Goal: Browse casually: Explore the website without a specific task or goal

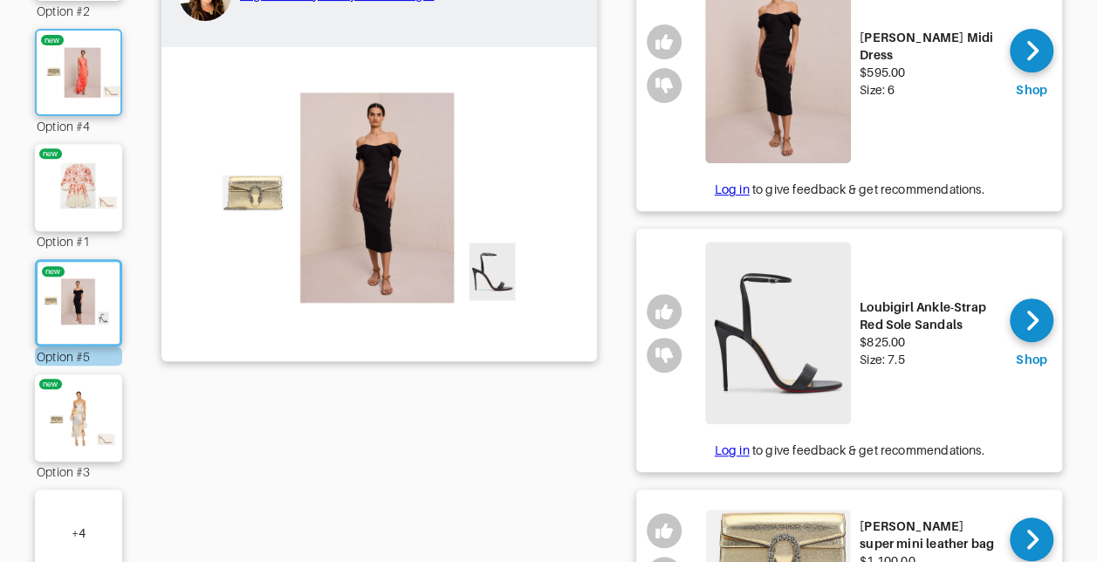
scroll to position [437, 0]
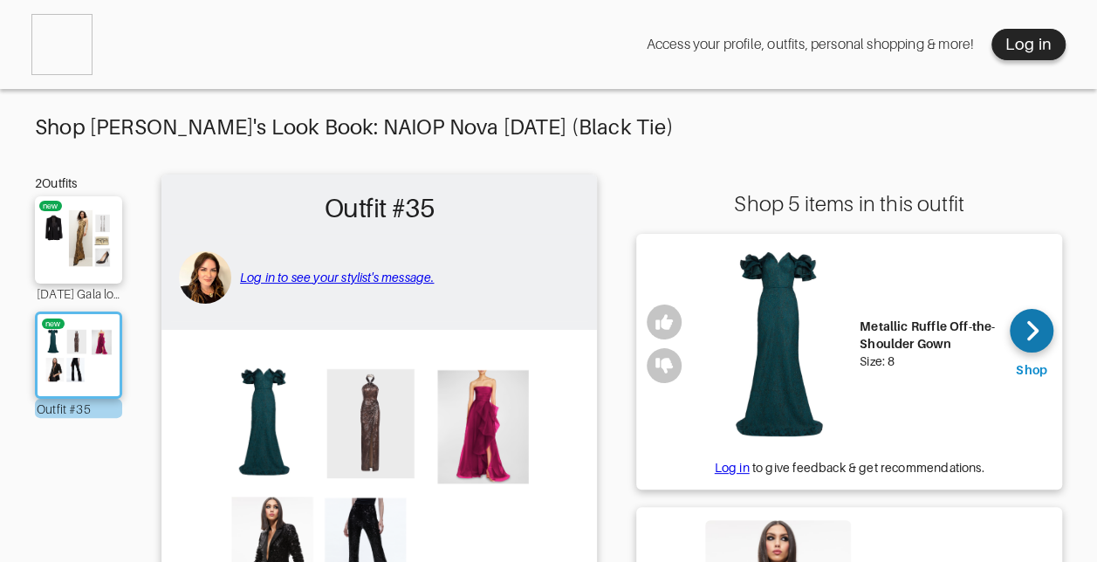
click at [1022, 332] on div at bounding box center [1032, 331] width 44 height 44
drag, startPoint x: 956, startPoint y: 344, endPoint x: 859, endPoint y: 323, distance: 99.2
click at [860, 323] on div "Metallic Ruffle Off-the-Shoulder Gown" at bounding box center [928, 335] width 137 height 35
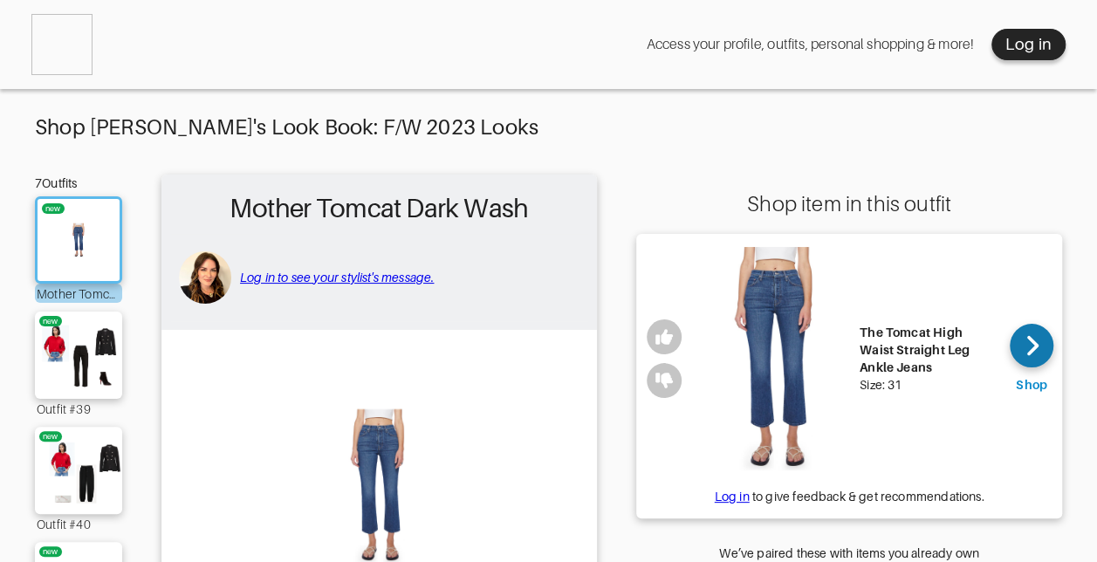
click at [1020, 334] on div at bounding box center [1032, 346] width 44 height 44
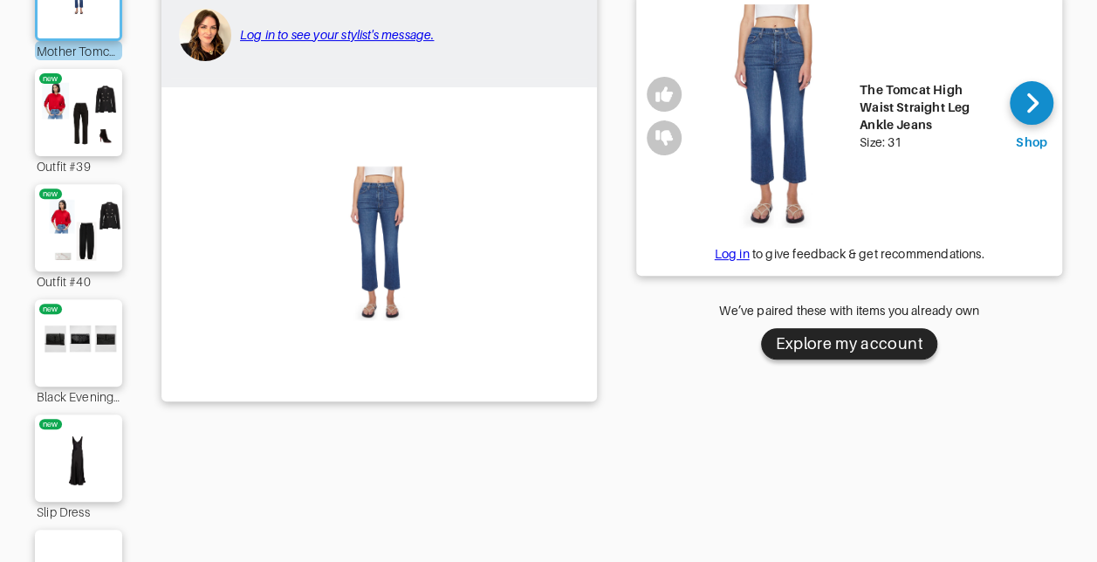
scroll to position [349, 0]
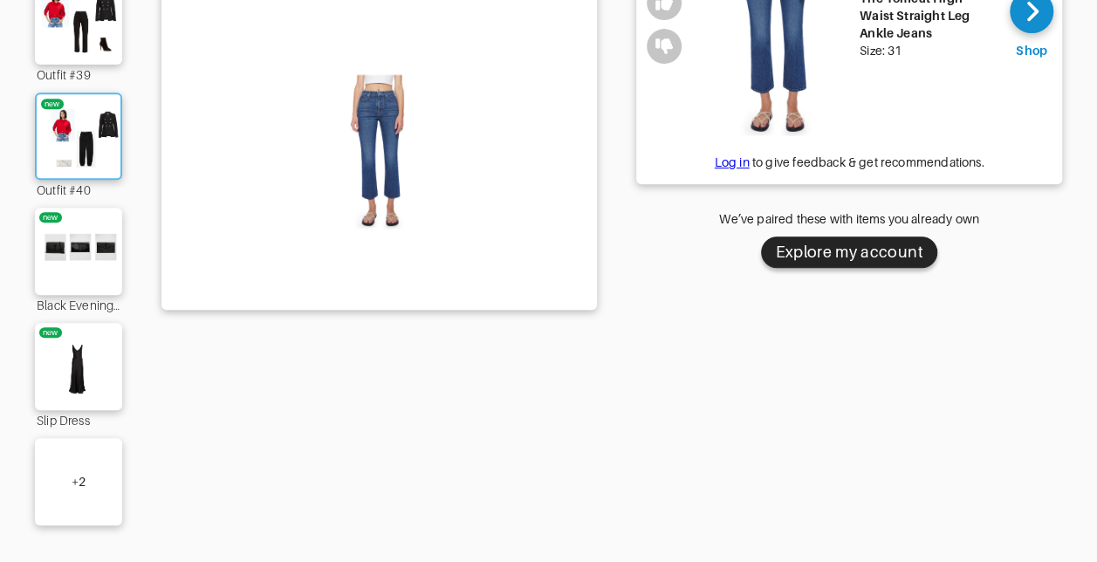
drag, startPoint x: 56, startPoint y: 125, endPoint x: 83, endPoint y: 132, distance: 28.0
click at [56, 125] on img at bounding box center [78, 136] width 94 height 66
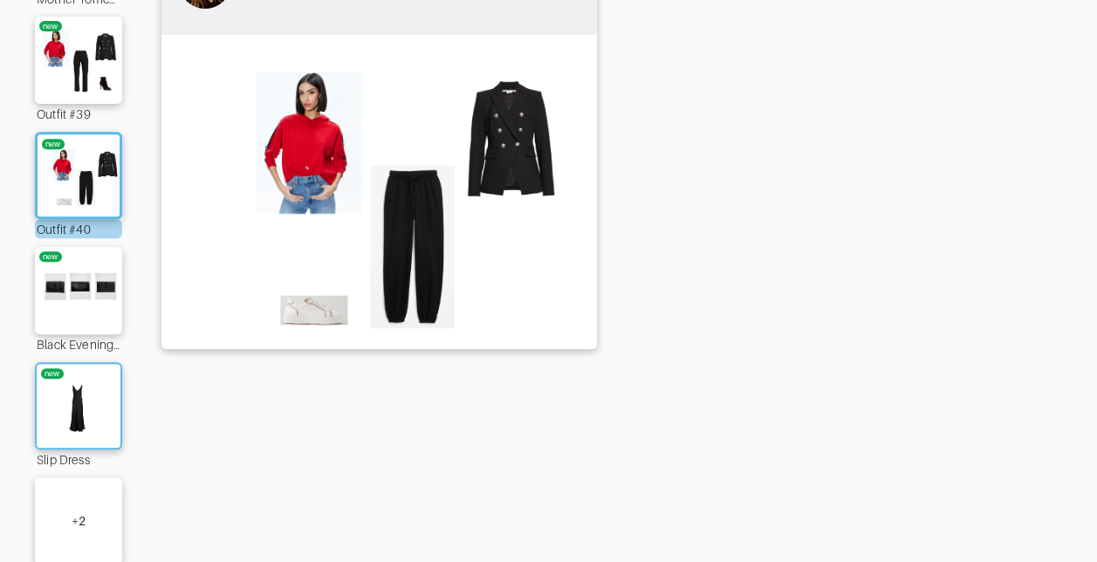
scroll to position [349, 0]
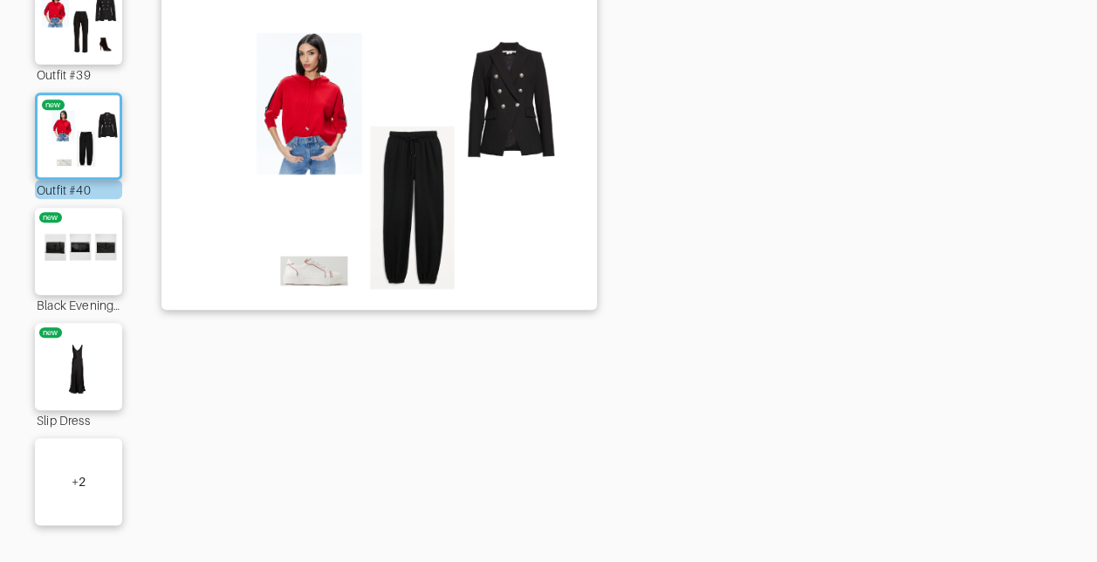
click at [63, 464] on div "+ 2" at bounding box center [78, 481] width 87 height 87
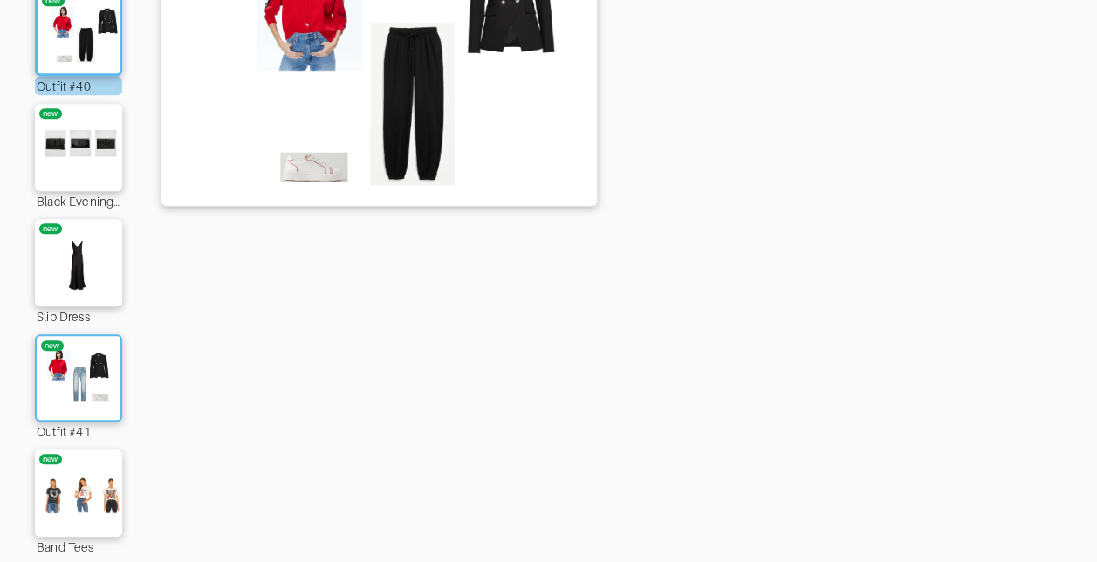
scroll to position [327, 0]
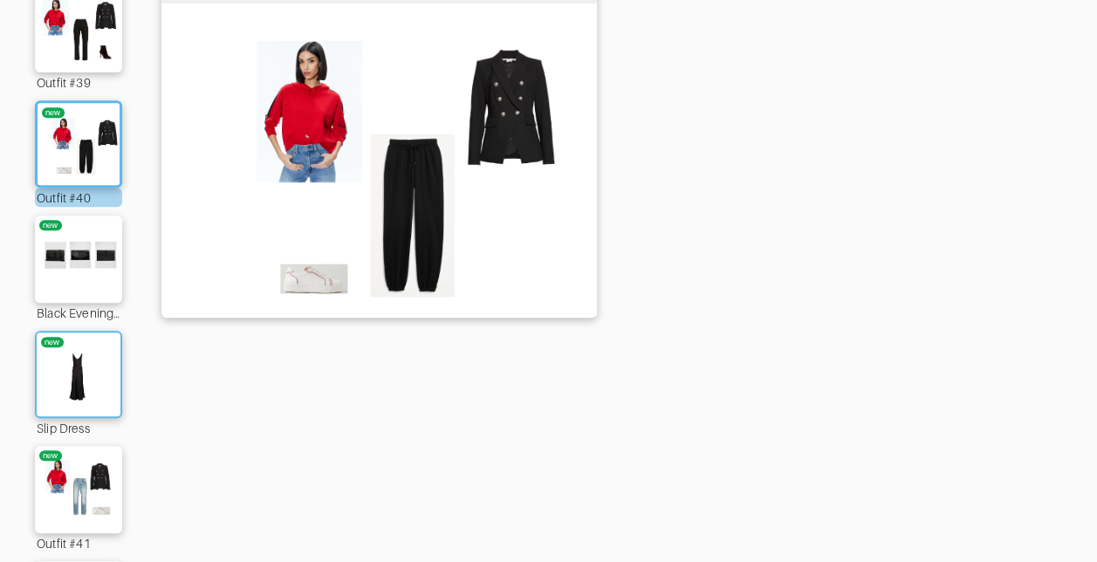
click at [83, 354] on img at bounding box center [78, 374] width 94 height 66
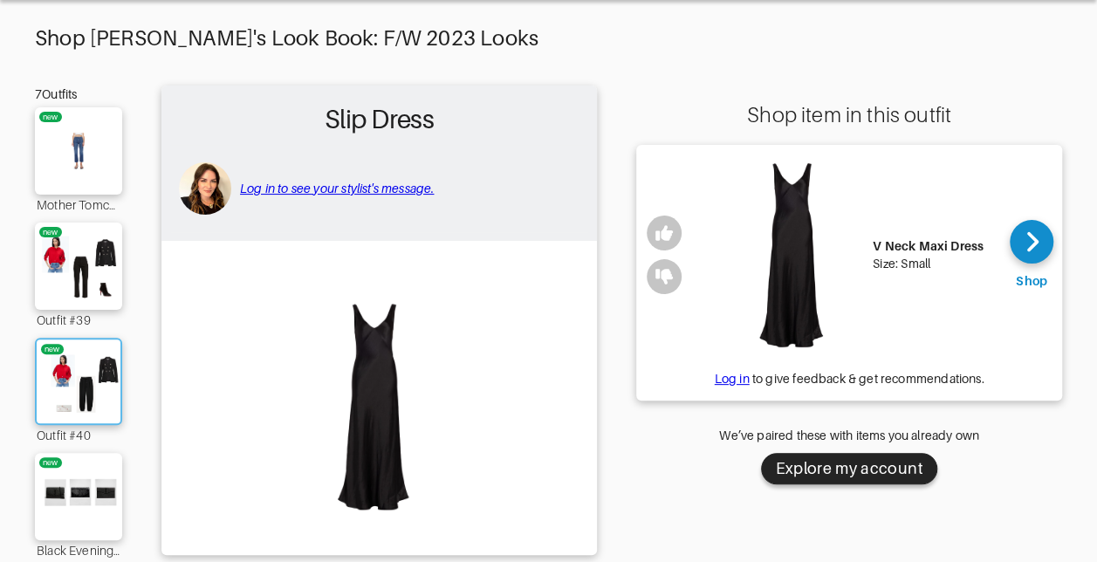
scroll to position [65, 0]
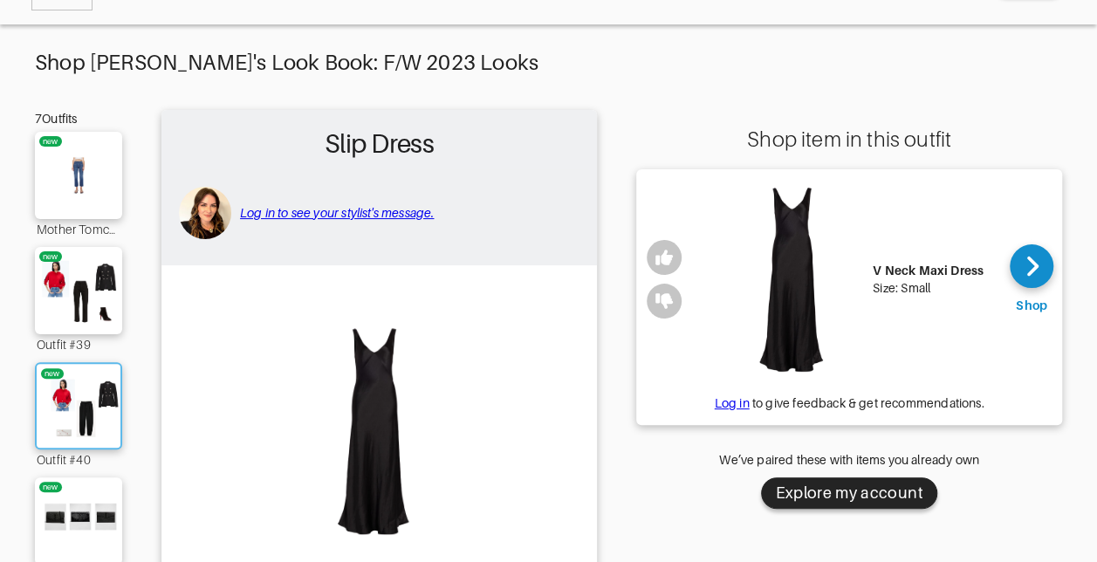
click at [82, 434] on img at bounding box center [78, 406] width 94 height 66
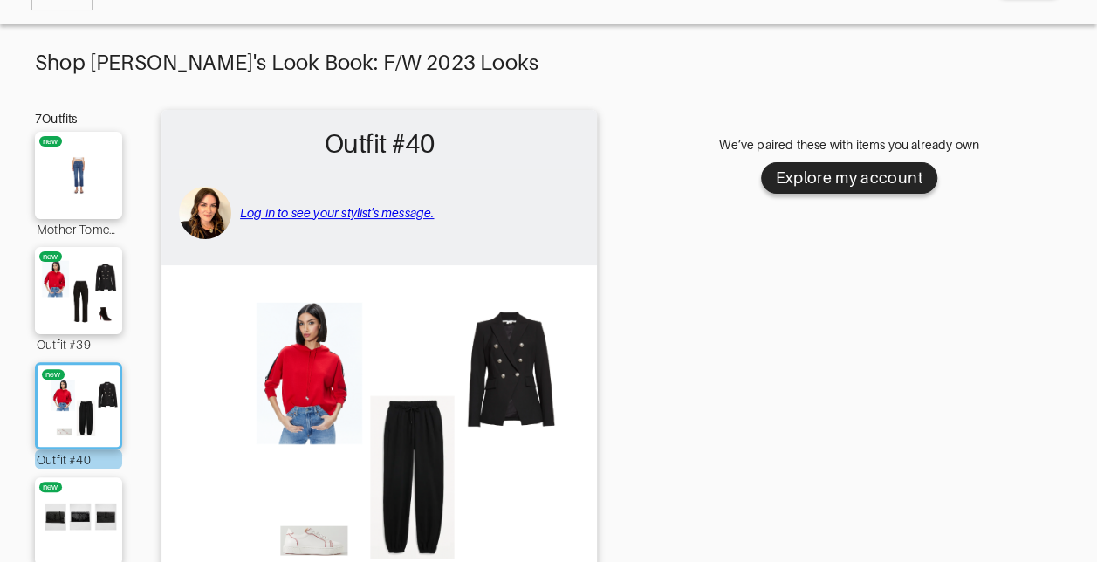
click at [421, 475] on img at bounding box center [379, 421] width 418 height 294
